Goal: Task Accomplishment & Management: Manage account settings

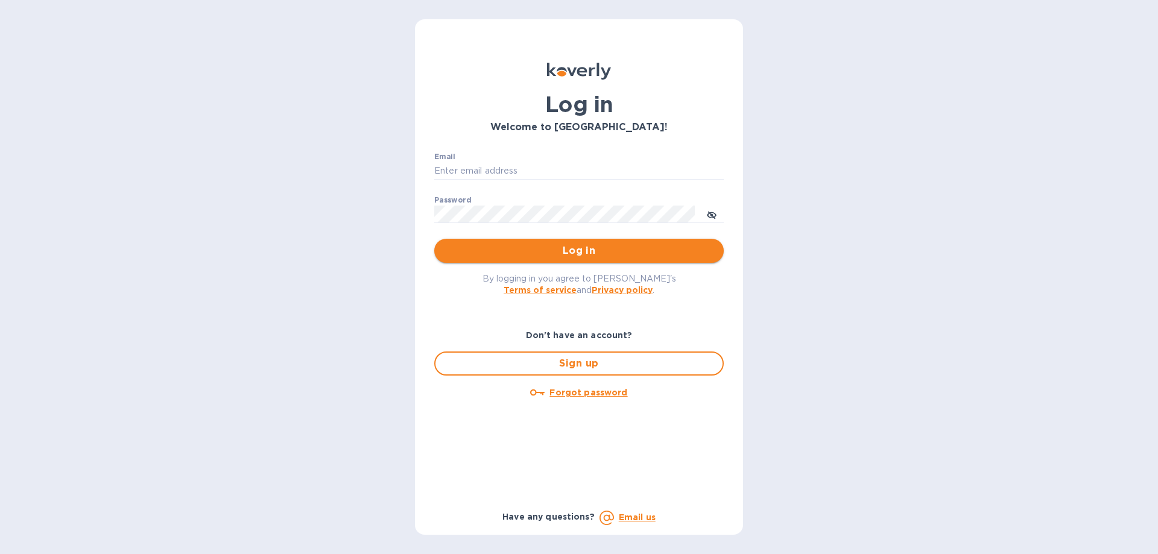
type input "[PERSON_NAME][EMAIL_ADDRESS][DOMAIN_NAME]"
click at [542, 251] on span "Log in" at bounding box center [579, 251] width 270 height 14
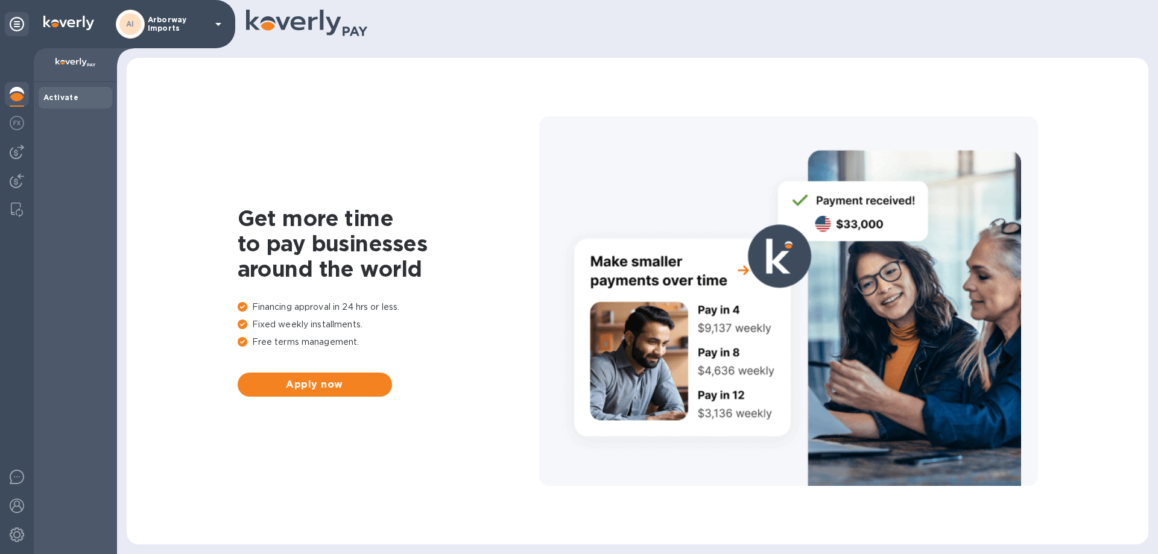
click at [166, 33] on div "AI Arborway Imports" at bounding box center [171, 24] width 110 height 29
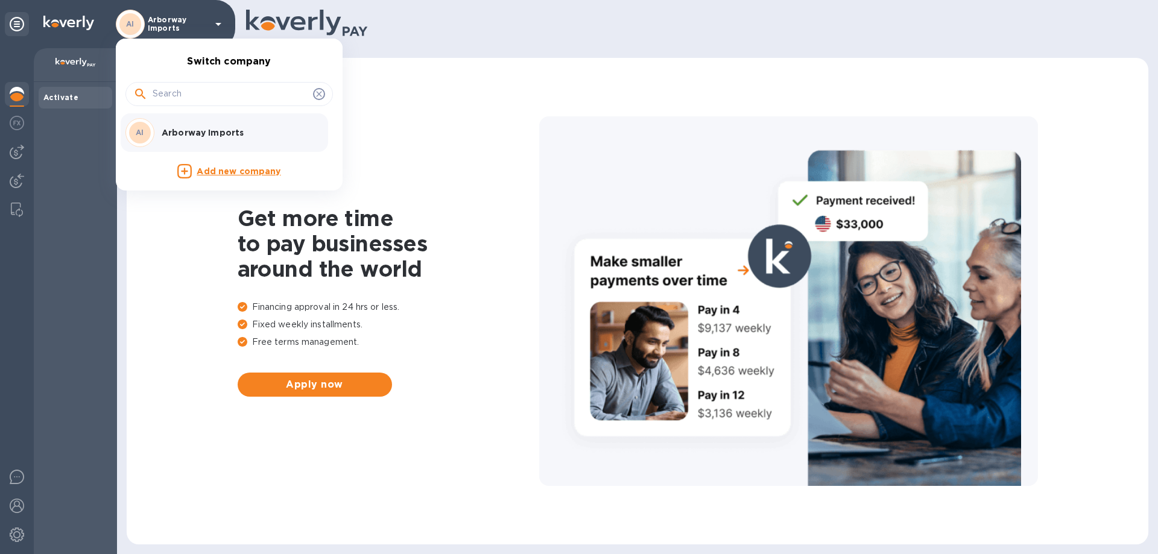
click at [171, 25] on div at bounding box center [579, 277] width 1158 height 554
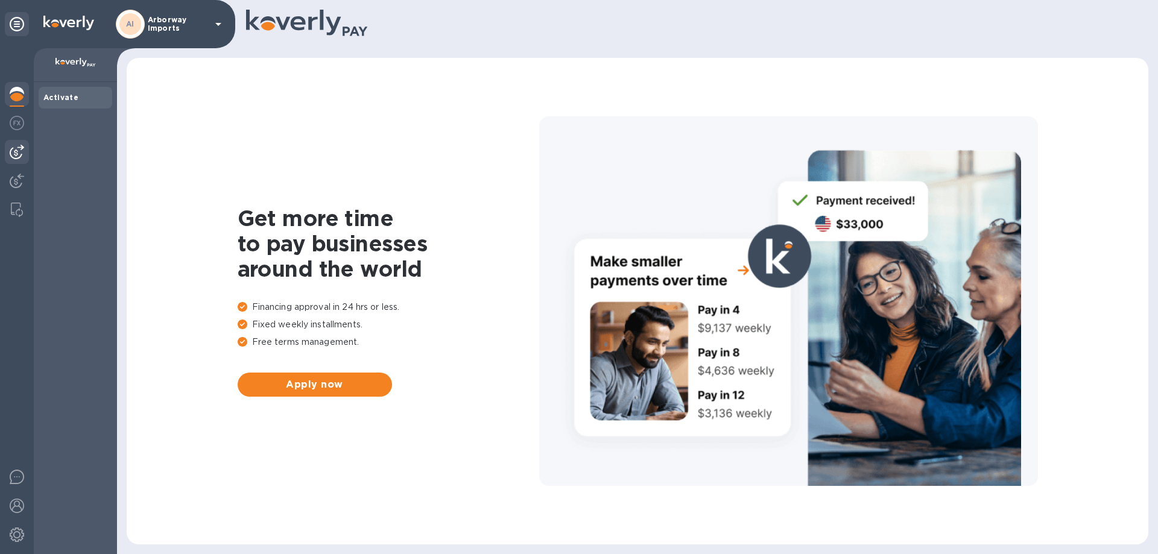
click at [19, 153] on img at bounding box center [17, 152] width 14 height 14
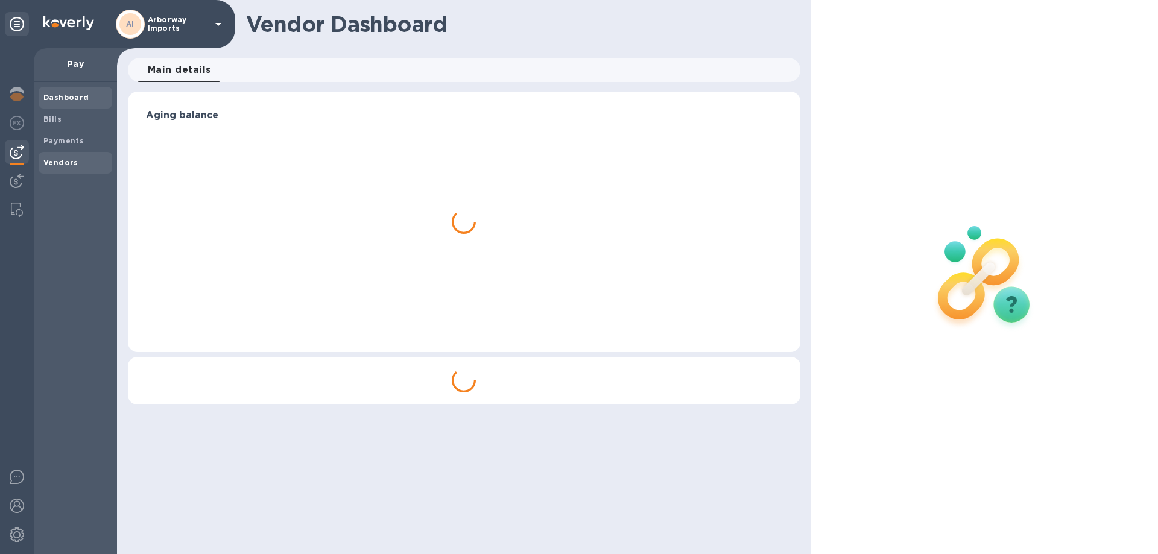
click at [41, 157] on div "Vendors" at bounding box center [76, 163] width 74 height 22
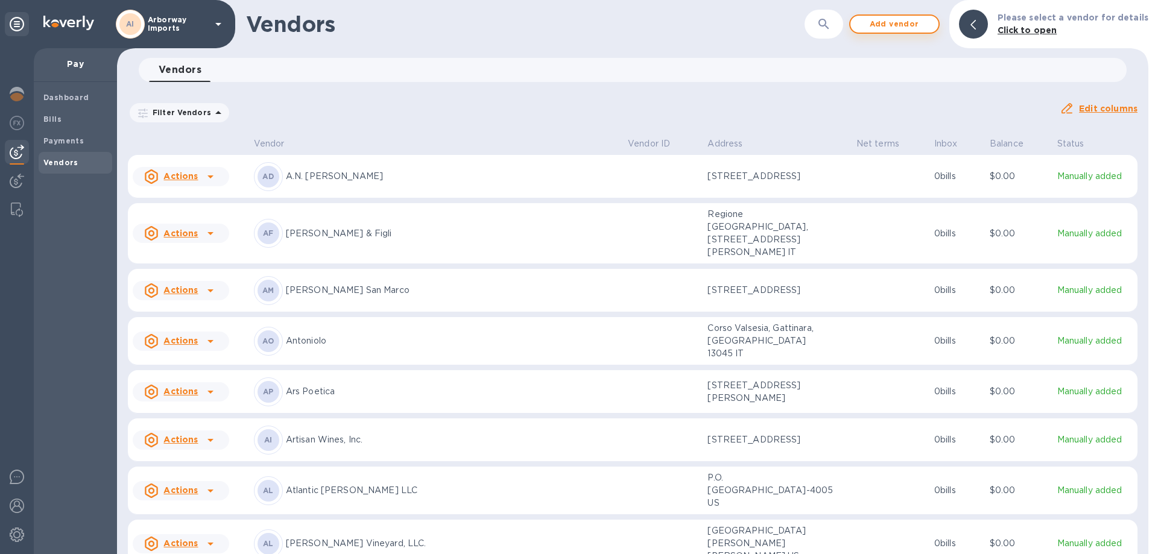
click at [914, 19] on span "Add vendor" at bounding box center [894, 24] width 69 height 14
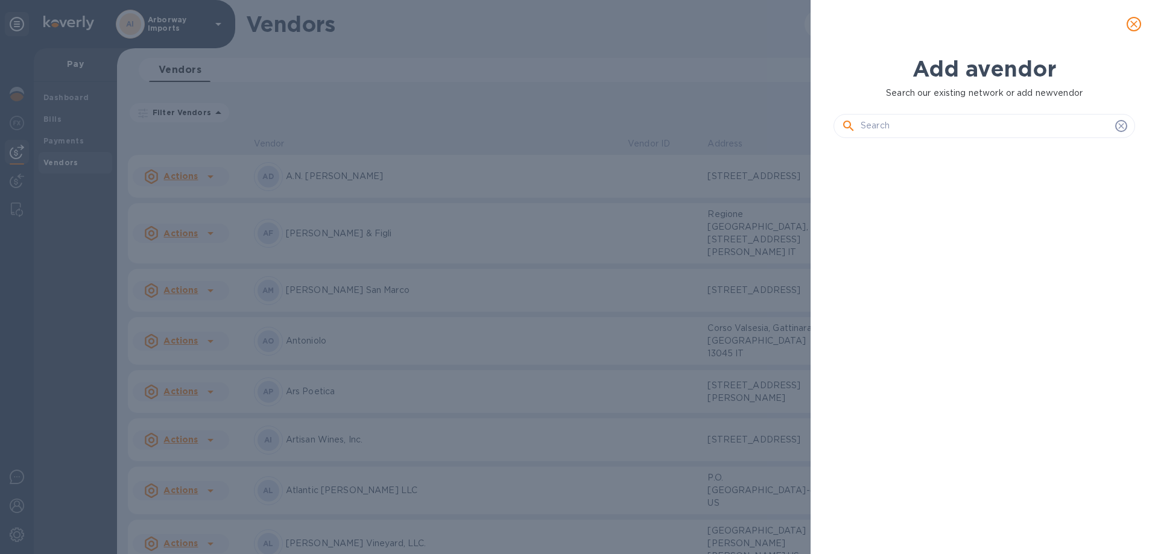
scroll to position [365, 306]
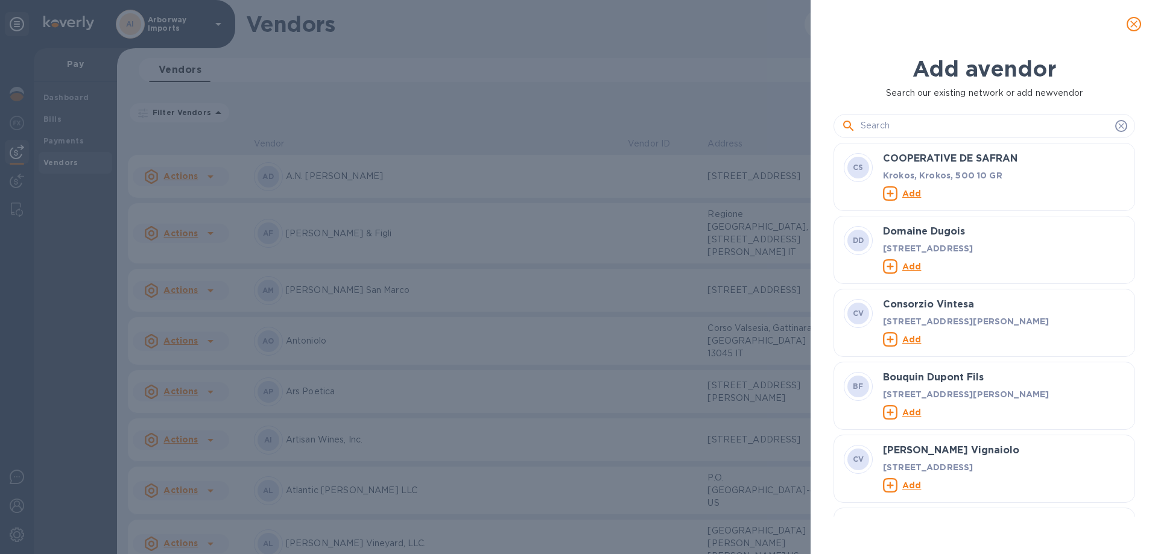
click at [924, 119] on input "text" at bounding box center [985, 126] width 250 height 18
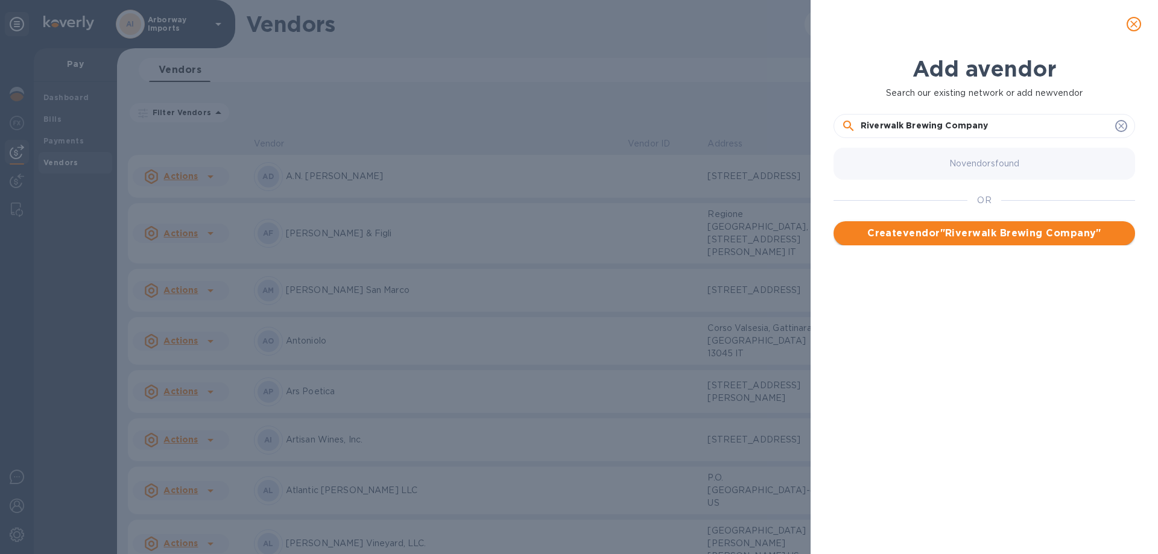
type input "Riverwalk Brewing Company"
click at [976, 232] on span "Create vendor " Riverwalk Brewing Company "" at bounding box center [984, 233] width 282 height 14
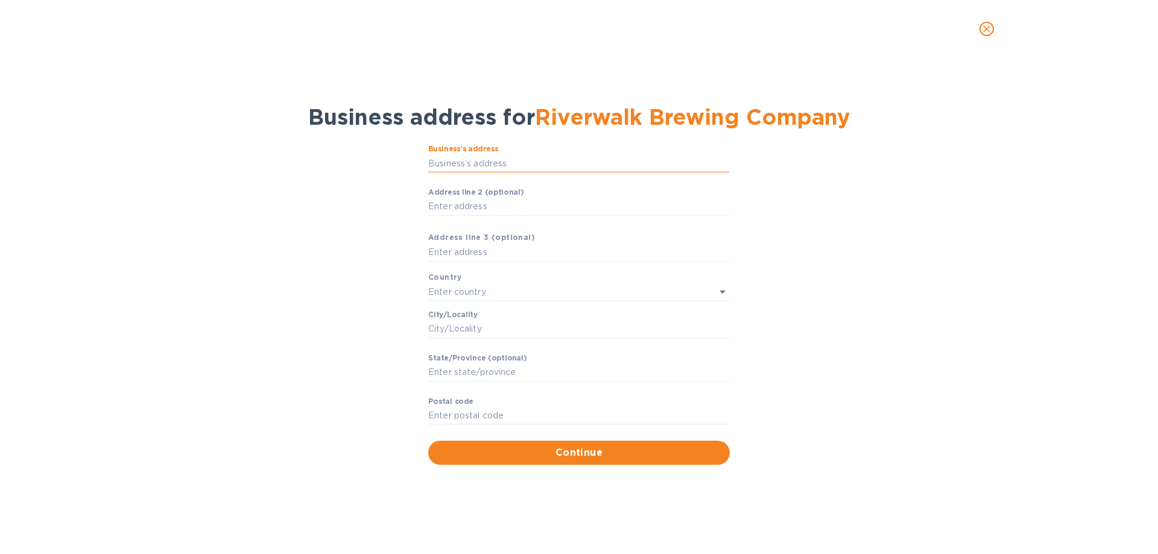
click at [584, 161] on input "Business’s аddress" at bounding box center [579, 163] width 302 height 18
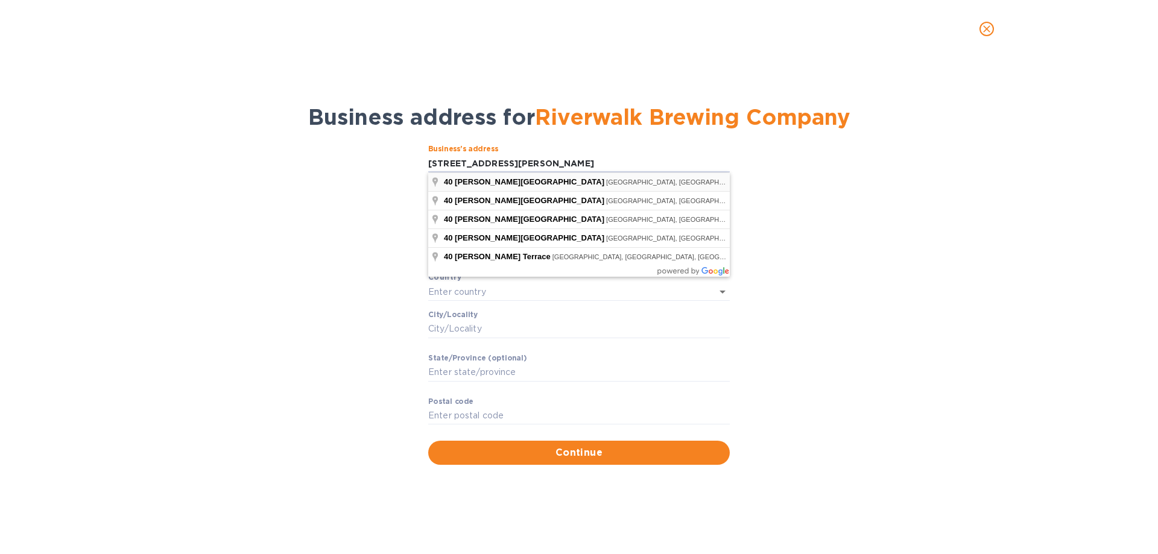
type input "[STREET_ADDRESS][PERSON_NAME]"
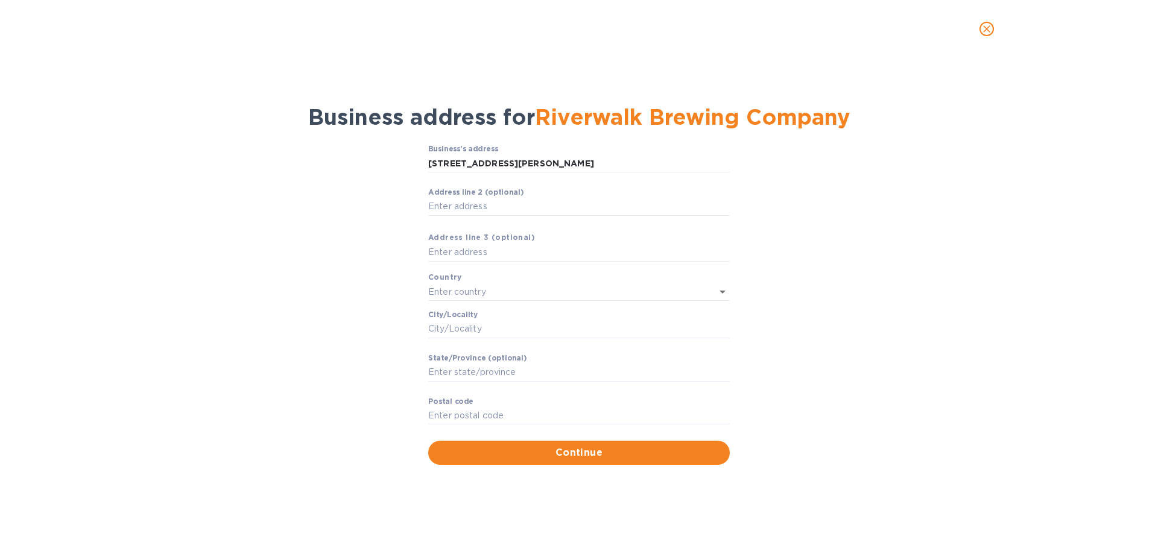
type input "[GEOGRAPHIC_DATA]"
type input "MA"
type input "01950"
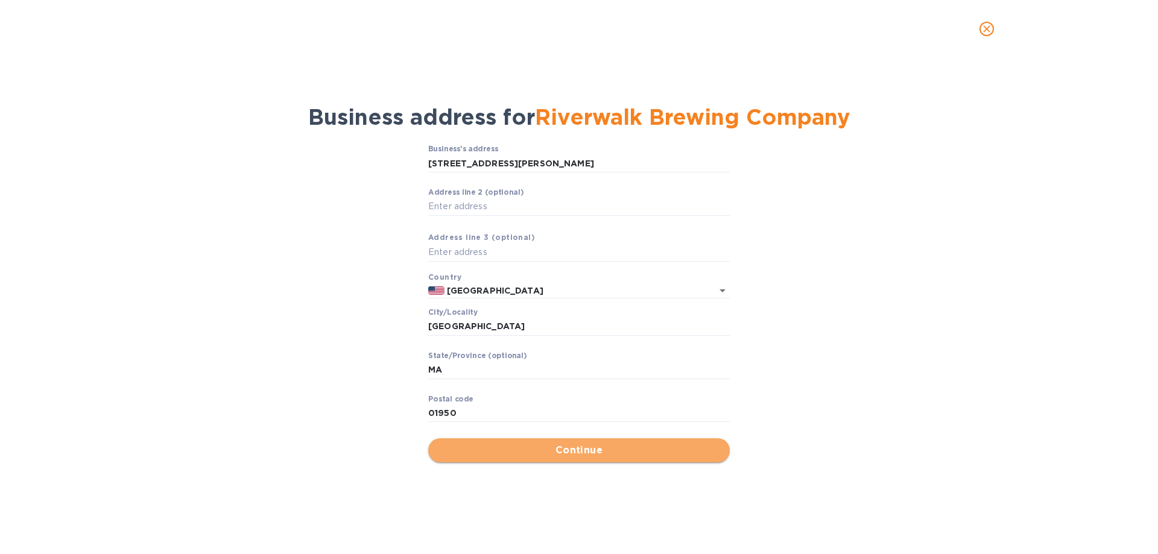
click at [585, 449] on span "Continue" at bounding box center [579, 450] width 282 height 14
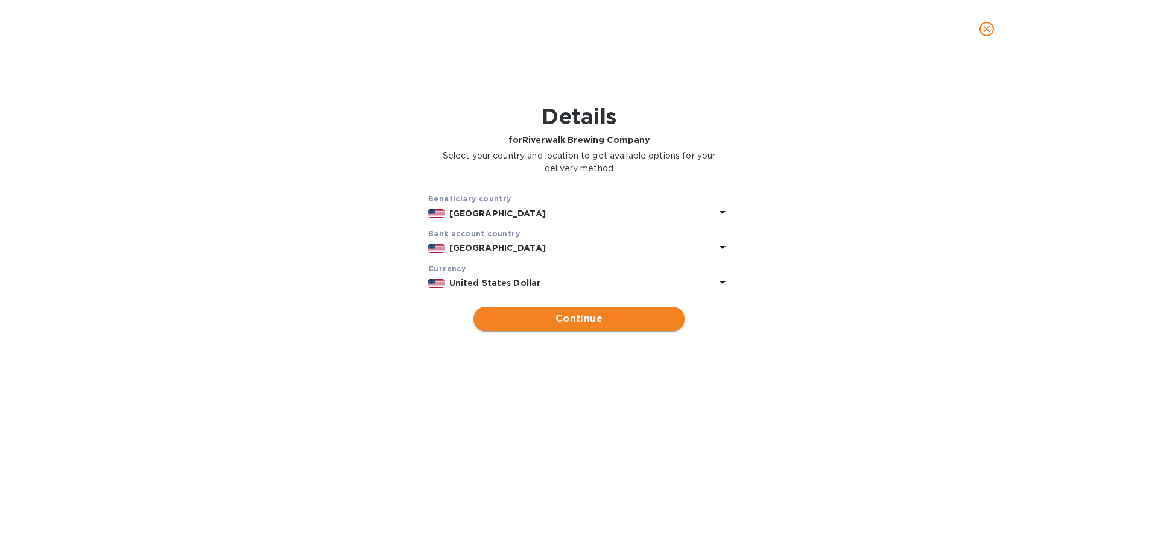
click at [593, 320] on span "Continue" at bounding box center [579, 319] width 192 height 14
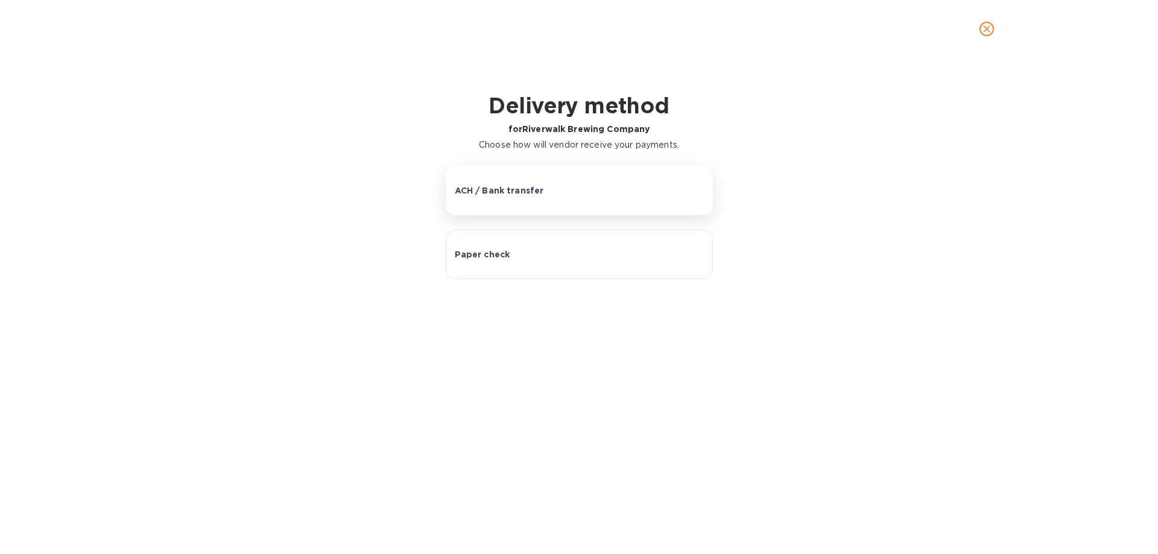
click at [566, 206] on button "ACH / Bank transfer" at bounding box center [579, 190] width 267 height 49
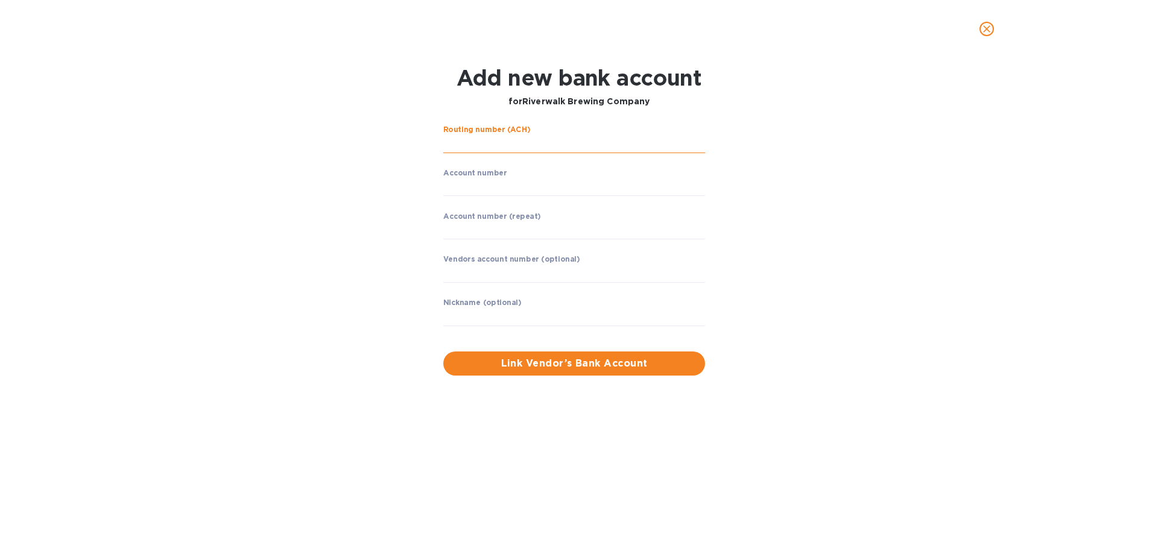
click at [560, 137] on input "string" at bounding box center [574, 144] width 262 height 18
type input "211371502"
click at [545, 186] on input "string" at bounding box center [574, 187] width 262 height 18
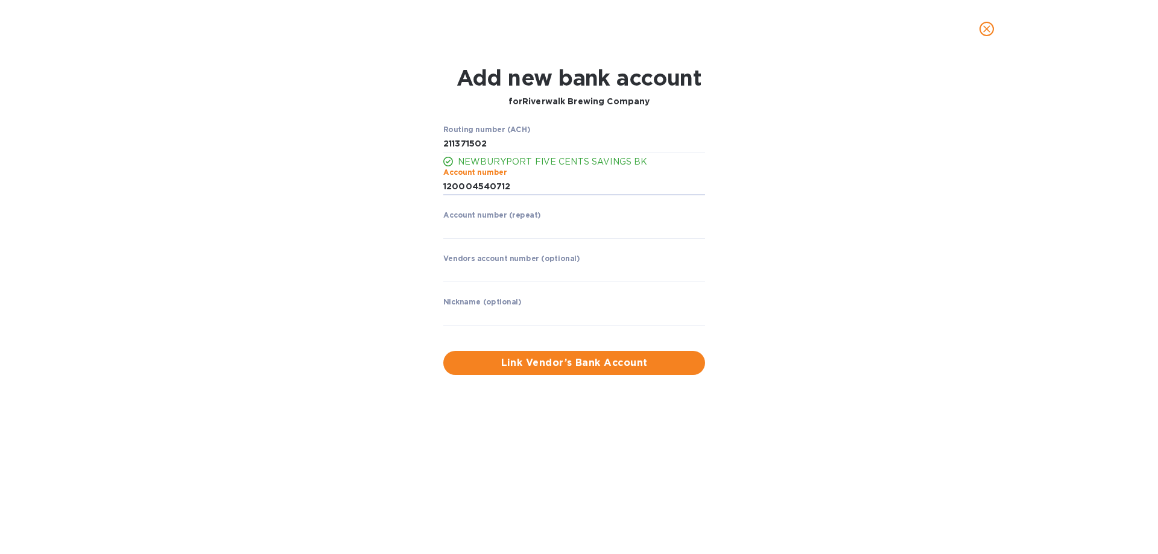
click at [519, 239] on div "Account number (repeat) ​" at bounding box center [574, 232] width 262 height 43
click at [523, 231] on input "string" at bounding box center [574, 230] width 262 height 18
click at [516, 191] on input "string" at bounding box center [574, 187] width 262 height 18
type input "1200045407"
click at [507, 227] on input "string" at bounding box center [574, 230] width 262 height 18
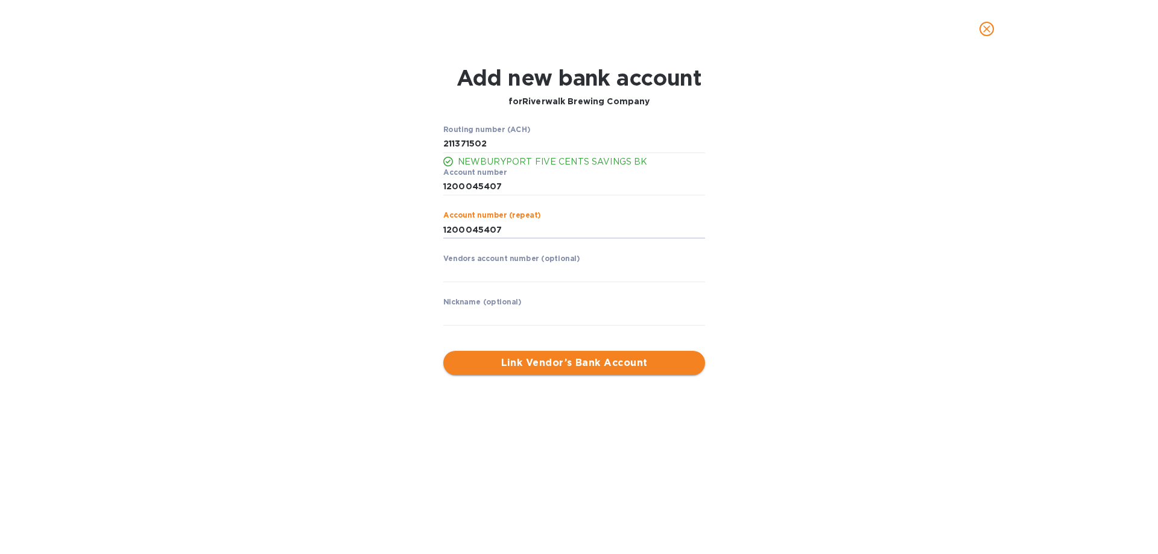
type input "1200045407"
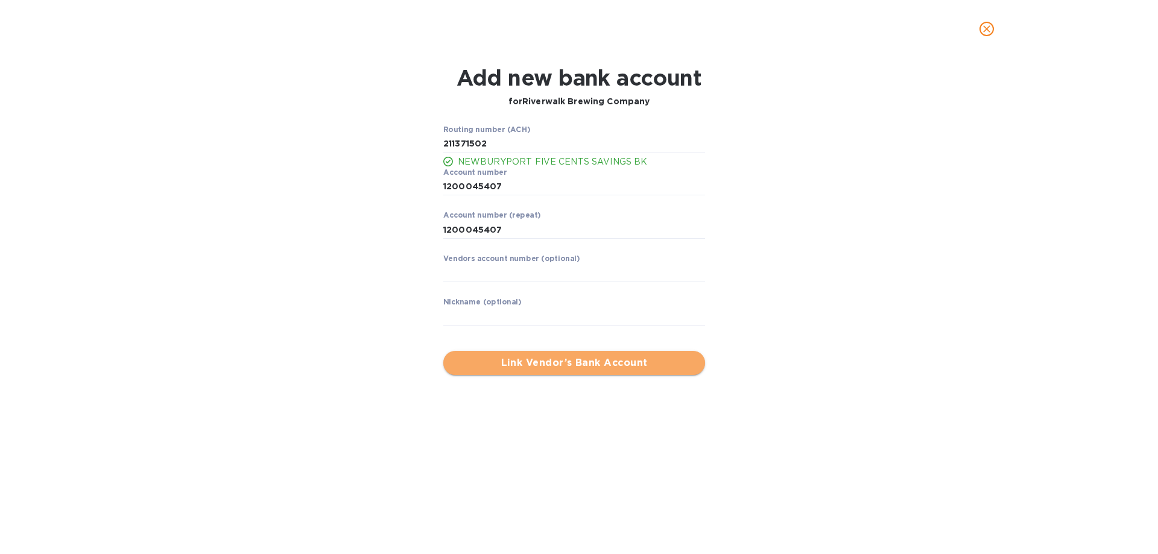
click at [558, 359] on span "Link Vendor’s Bank Account" at bounding box center [574, 363] width 242 height 14
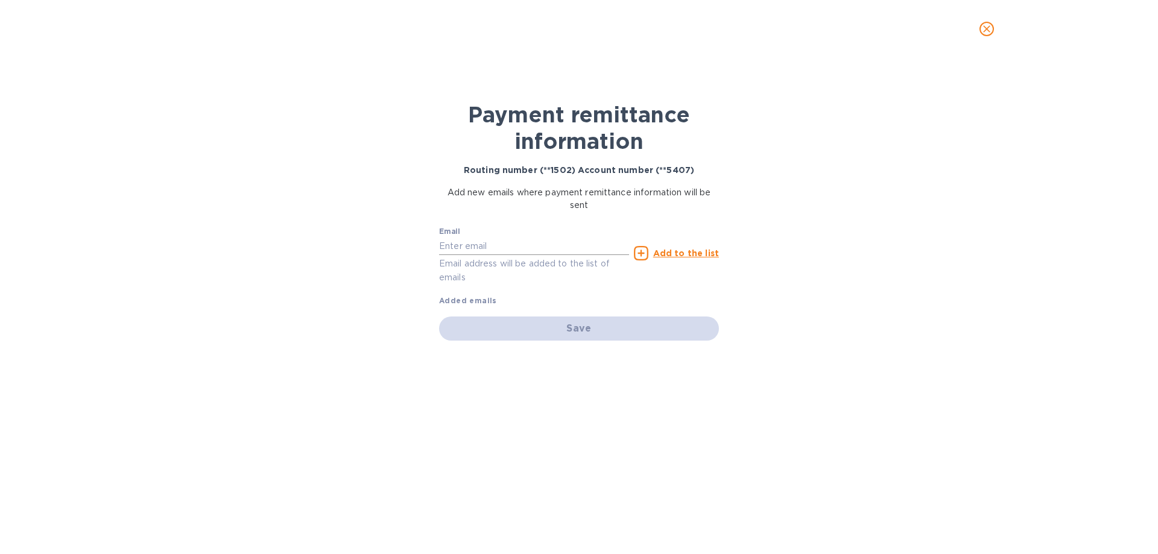
click at [535, 253] on input "text" at bounding box center [534, 246] width 190 height 18
paste input "[PERSON_NAME][EMAIL_ADDRESS][DOMAIN_NAME]>"
type input "[PERSON_NAME][EMAIL_ADDRESS][DOMAIN_NAME]"
click at [690, 251] on u "Add to the list" at bounding box center [686, 253] width 66 height 10
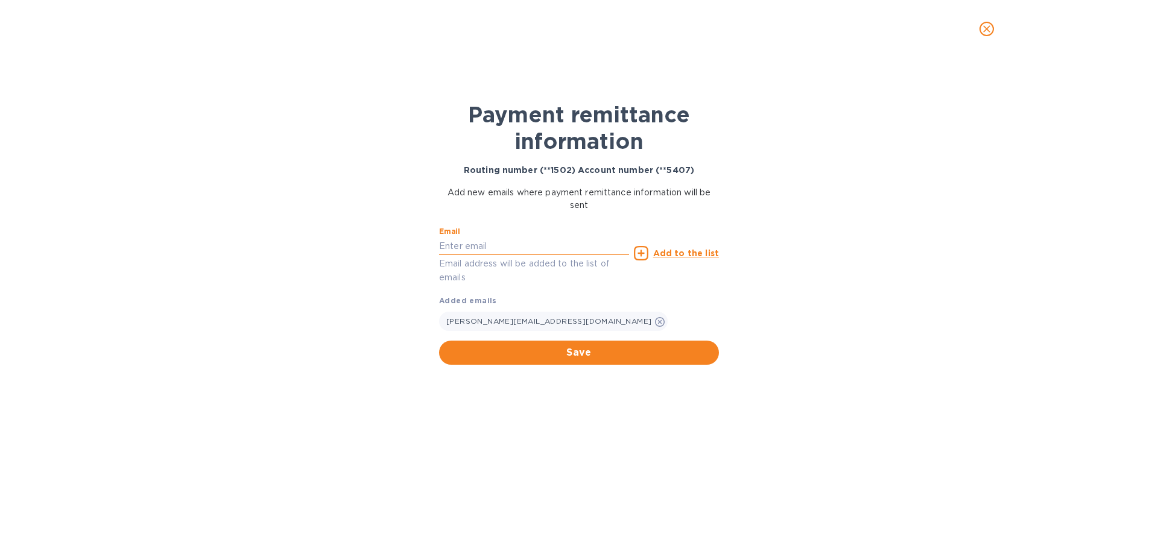
click at [495, 249] on input "text" at bounding box center [534, 246] width 190 height 18
type input "[PERSON_NAME][EMAIL_ADDRESS][DOMAIN_NAME]"
click at [677, 256] on u "Add to the list" at bounding box center [686, 253] width 66 height 10
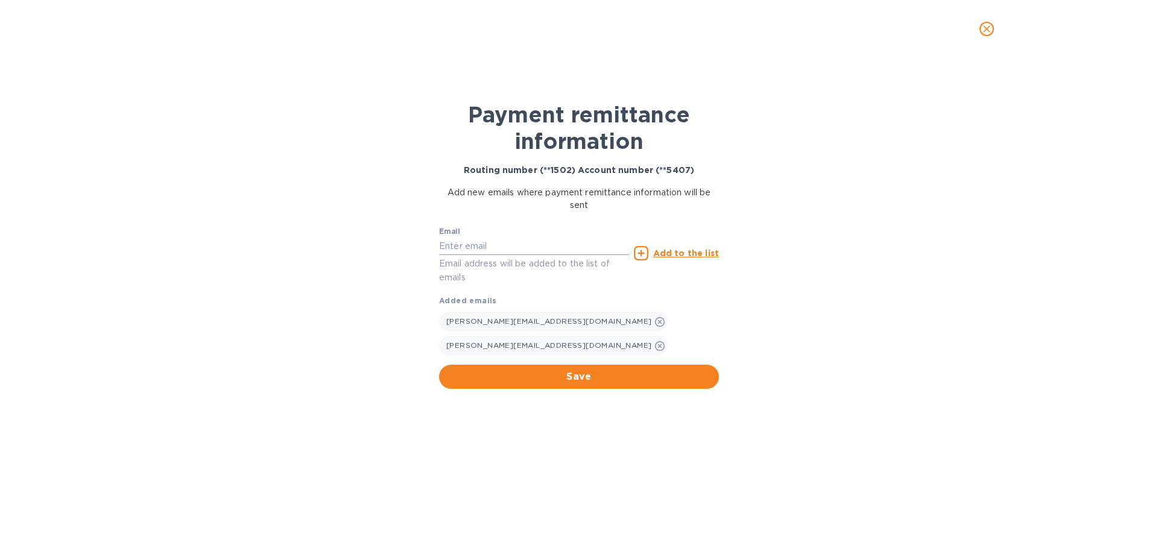
click at [567, 251] on input "text" at bounding box center [534, 246] width 190 height 18
